Goal: Find specific page/section: Find specific page/section

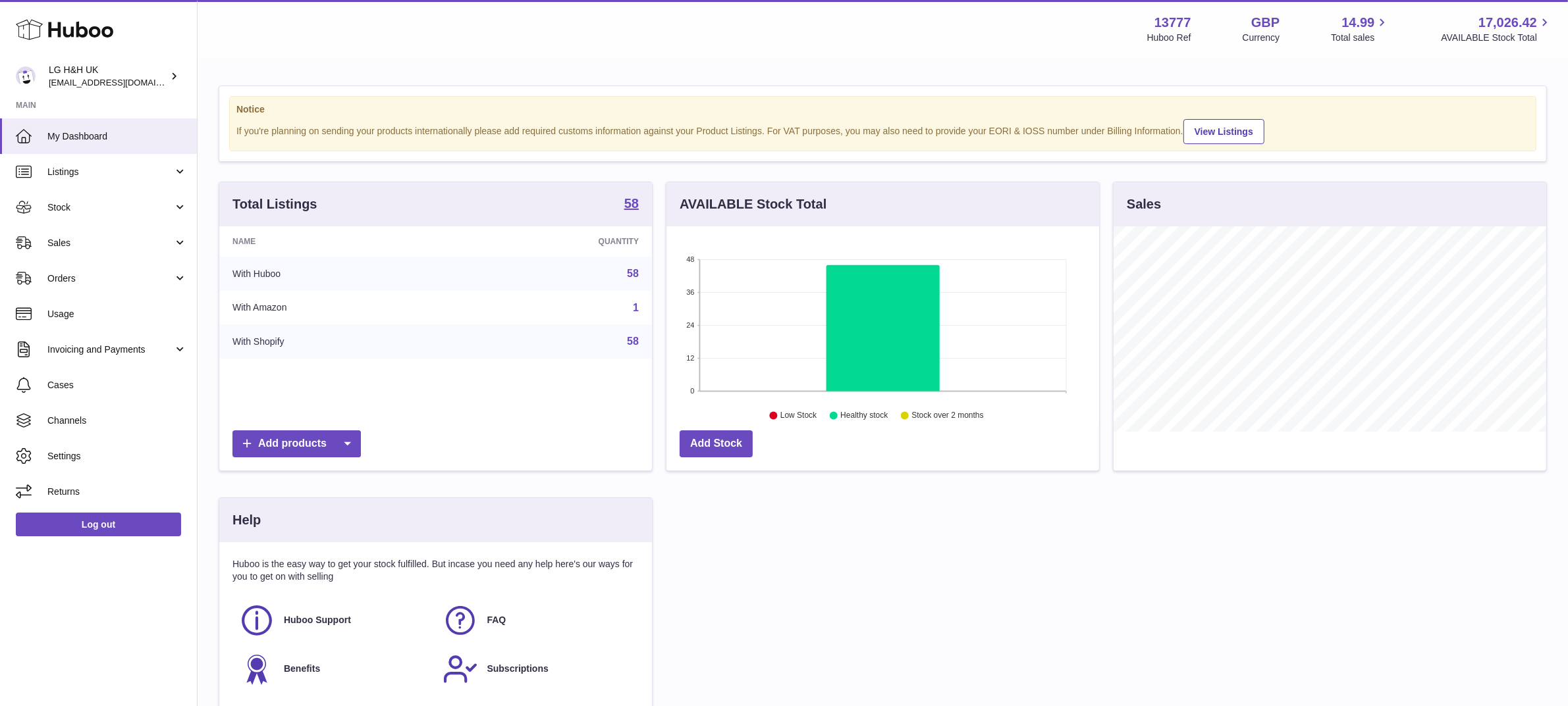
scroll to position [205, 432]
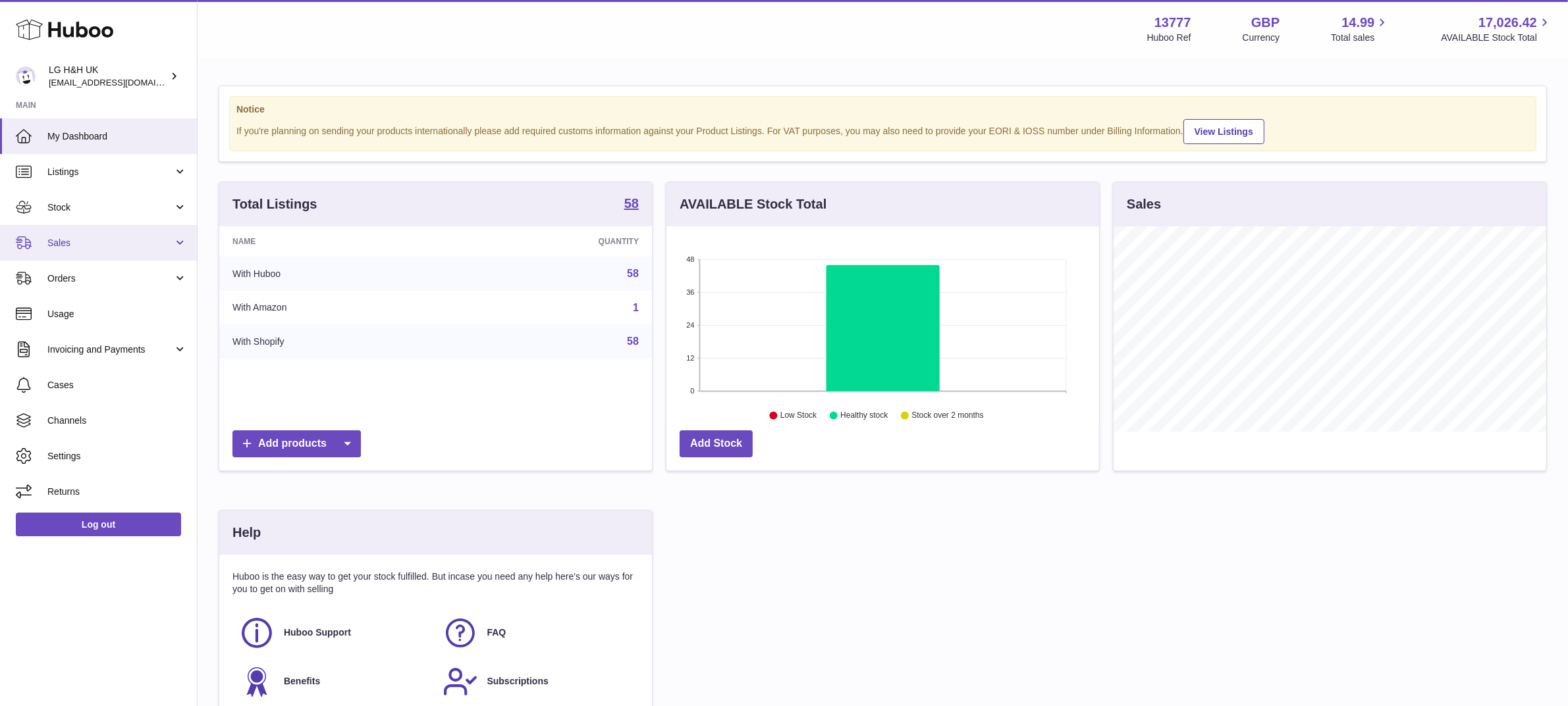
click at [78, 244] on span "Sales" at bounding box center [110, 243] width 126 height 13
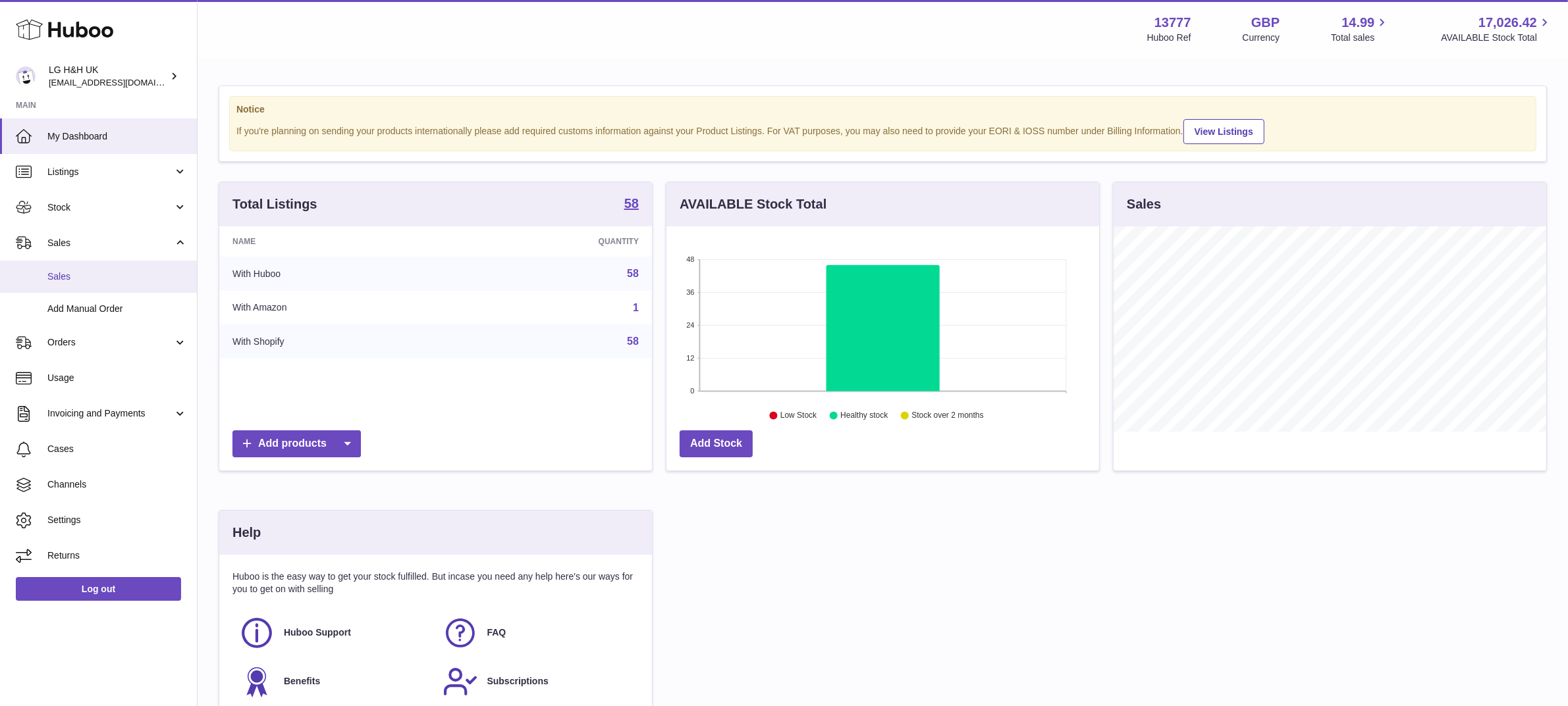
click at [70, 266] on link "Sales" at bounding box center [98, 277] width 197 height 32
